Goal: Transaction & Acquisition: Purchase product/service

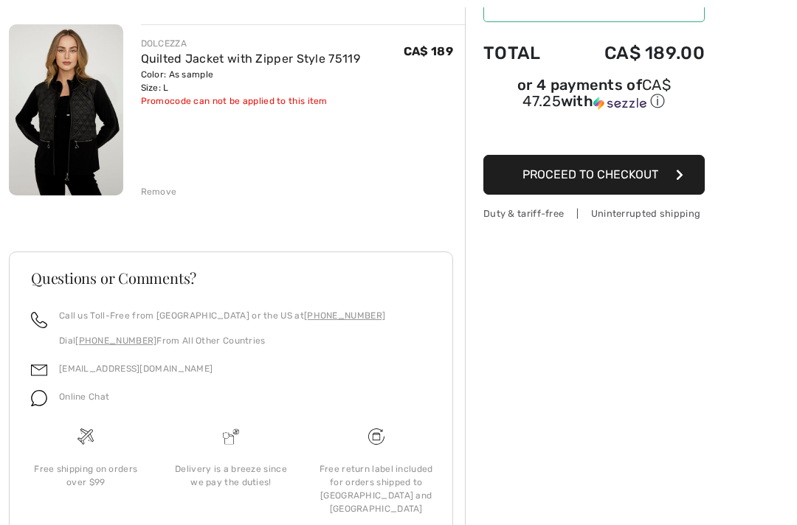
scroll to position [176, 0]
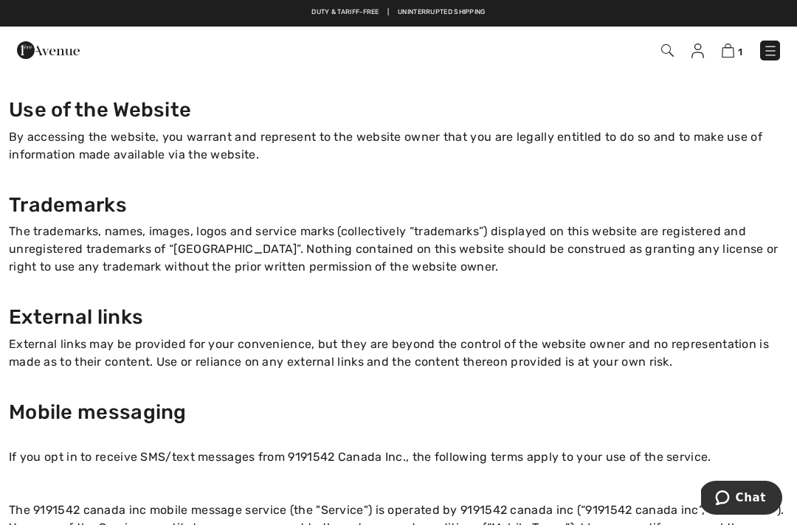
scroll to position [131, 0]
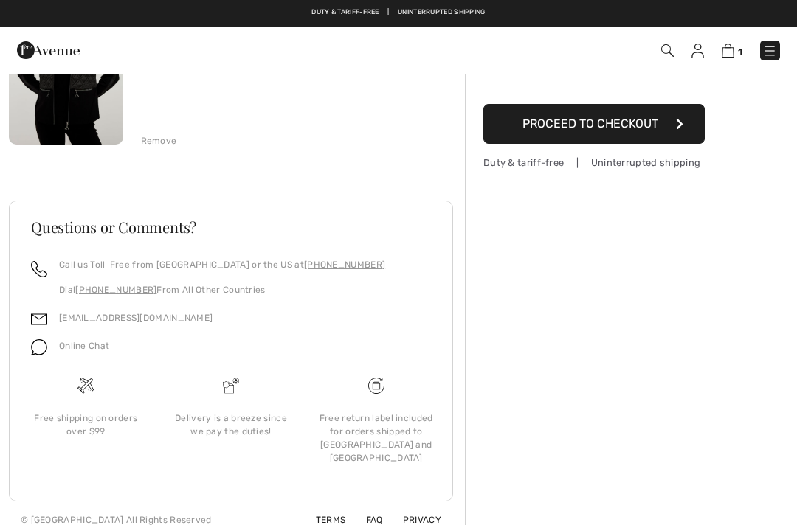
click at [381, 515] on link "FAQ" at bounding box center [365, 520] width 35 height 10
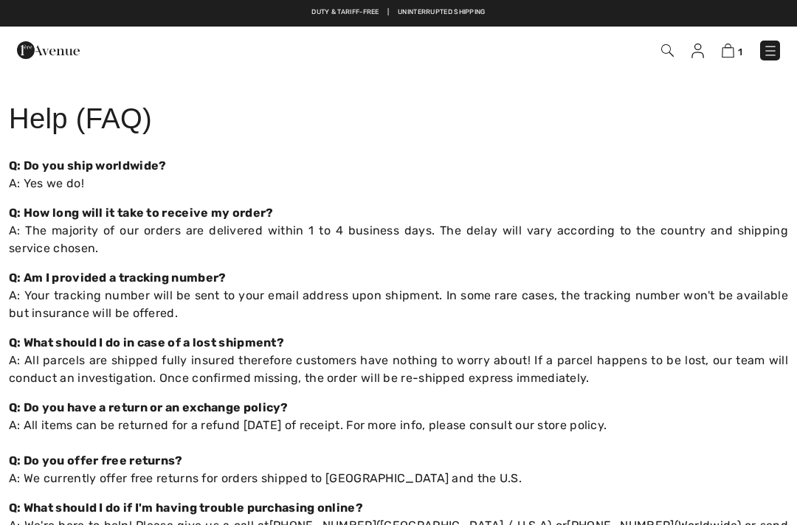
checkbox input "true"
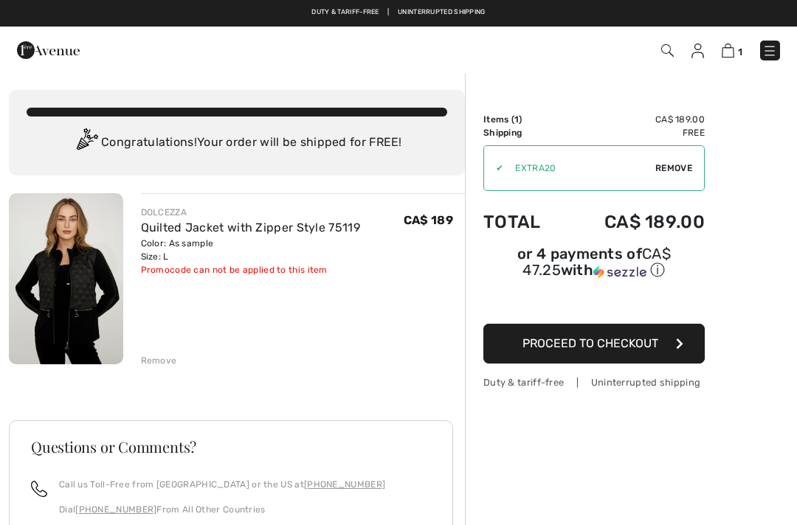
click at [770, 55] on img at bounding box center [769, 51] width 15 height 15
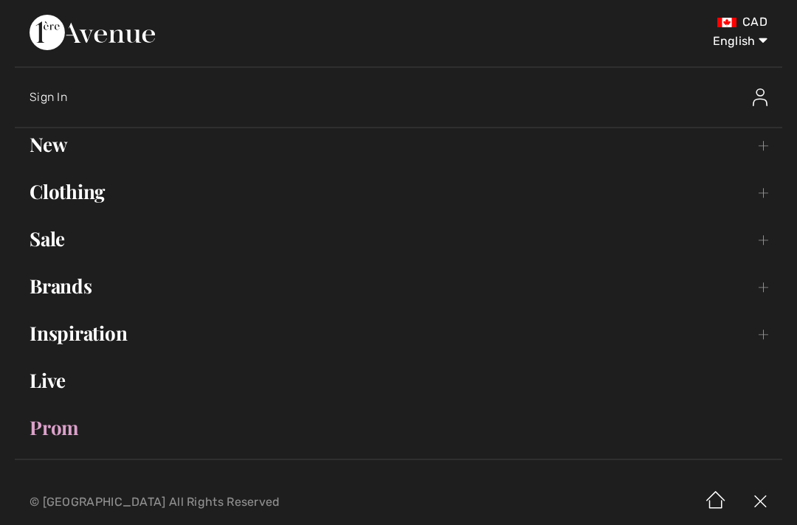
click at [762, 146] on link "New Toggle submenu" at bounding box center [398, 144] width 767 height 32
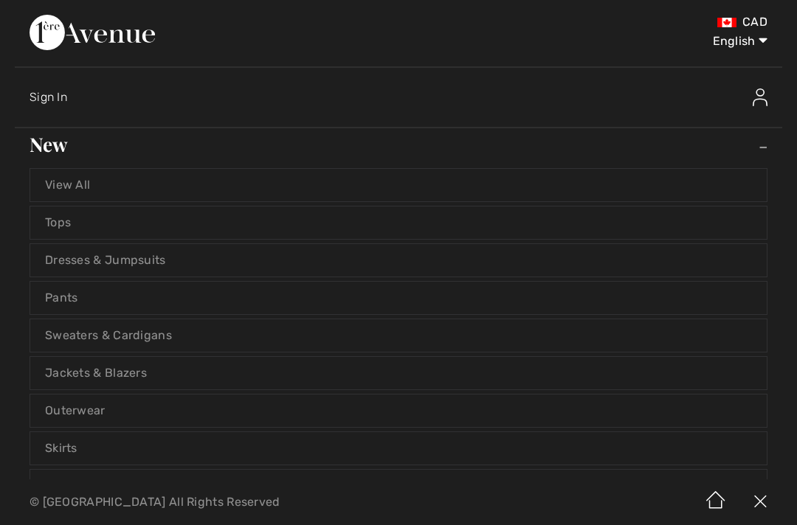
click at [134, 308] on link "Pants" at bounding box center [398, 298] width 737 height 32
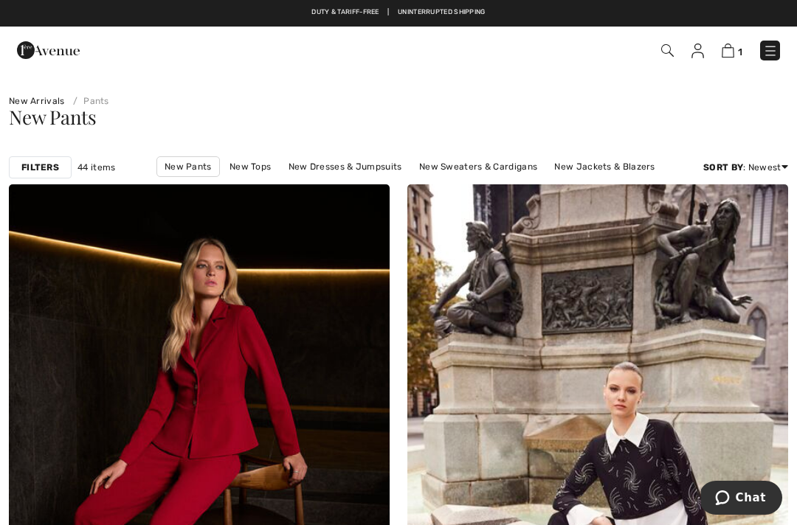
click at [164, 165] on link "New Pants" at bounding box center [187, 166] width 63 height 21
click at [739, 218] on link "Price: Low to High" at bounding box center [729, 207] width 94 height 22
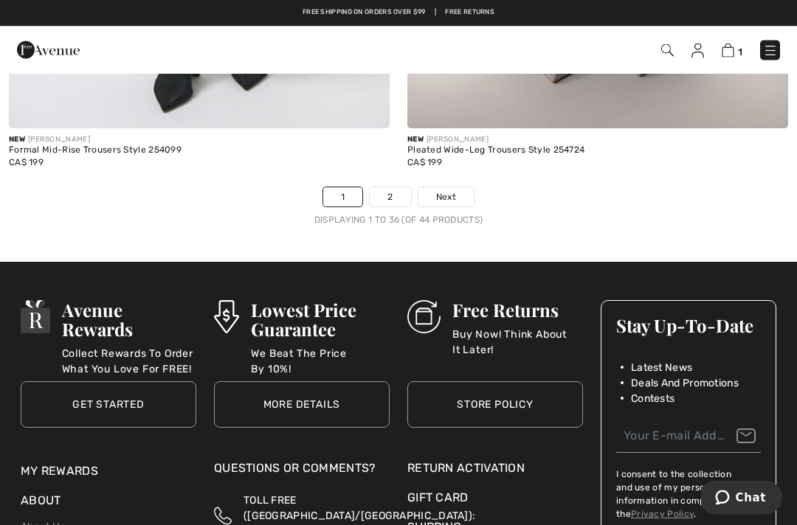
scroll to position [11844, 0]
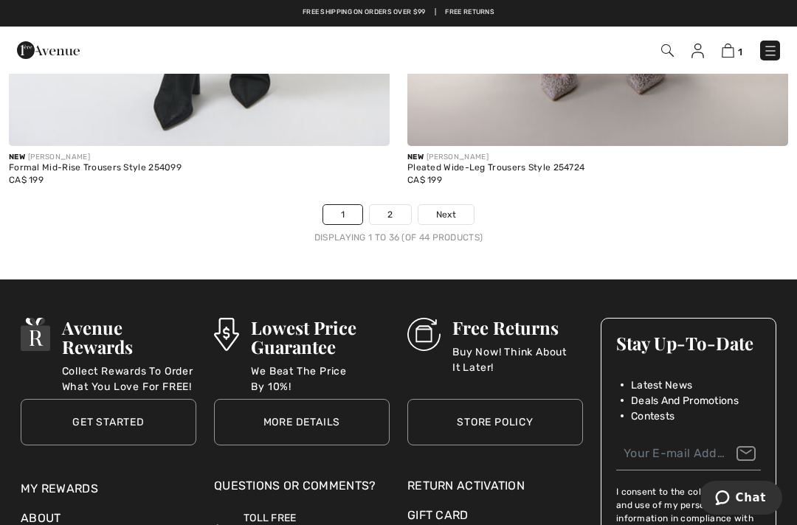
click at [402, 205] on link "2" at bounding box center [390, 214] width 41 height 19
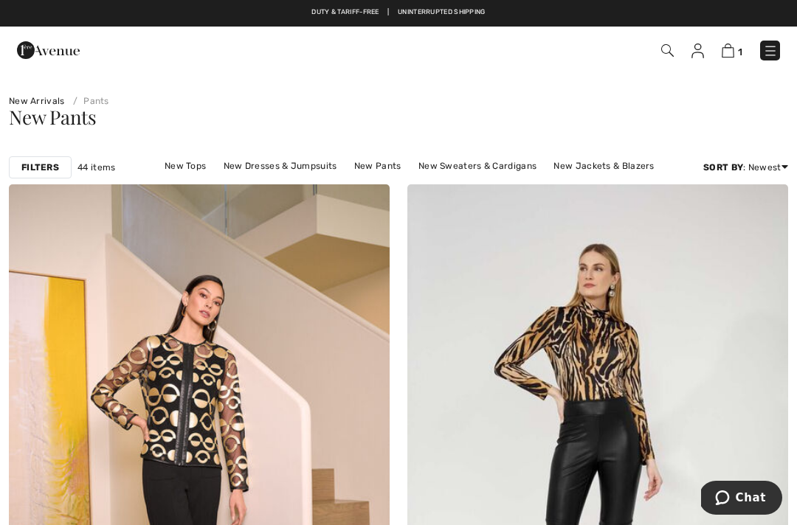
click at [770, 55] on img at bounding box center [770, 51] width 15 height 15
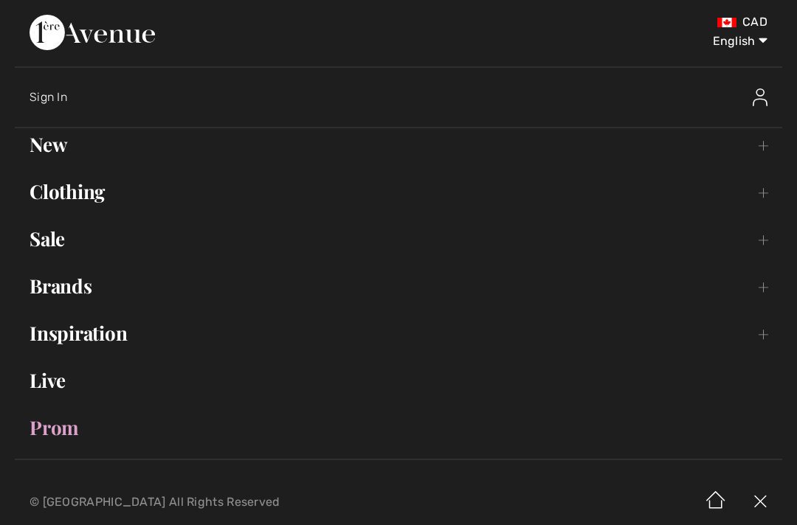
click at [759, 244] on link "Sale Toggle submenu" at bounding box center [398, 239] width 767 height 32
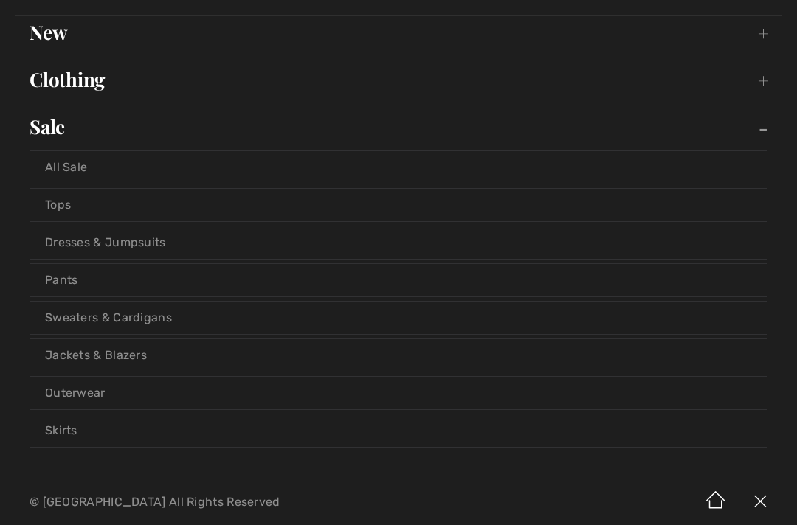
scroll to position [113, 0]
click at [75, 286] on link "Pants" at bounding box center [398, 279] width 737 height 32
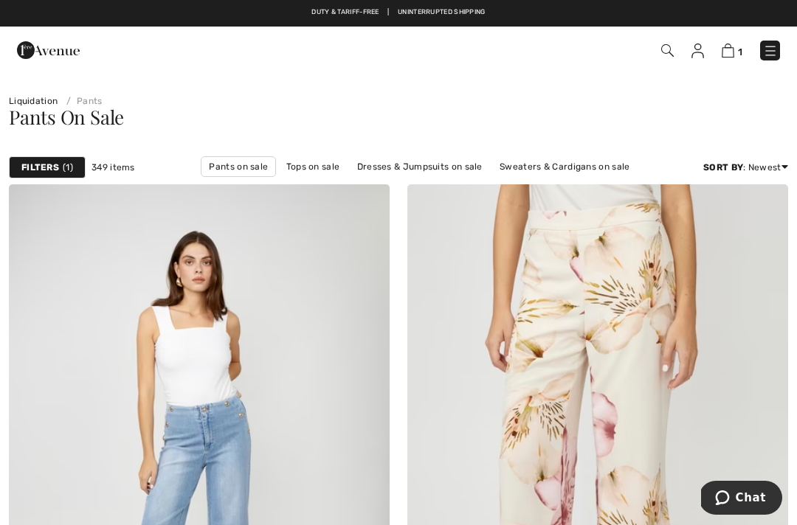
click at [791, 163] on div "Filters 1 349 items Pants on sale Tops on sale Dresses & Jumpsuits on sale Swea…" at bounding box center [398, 168] width 797 height 34
click at [757, 260] on link "Discount: Low to High" at bounding box center [728, 252] width 96 height 22
